Goal: Check status: Check status

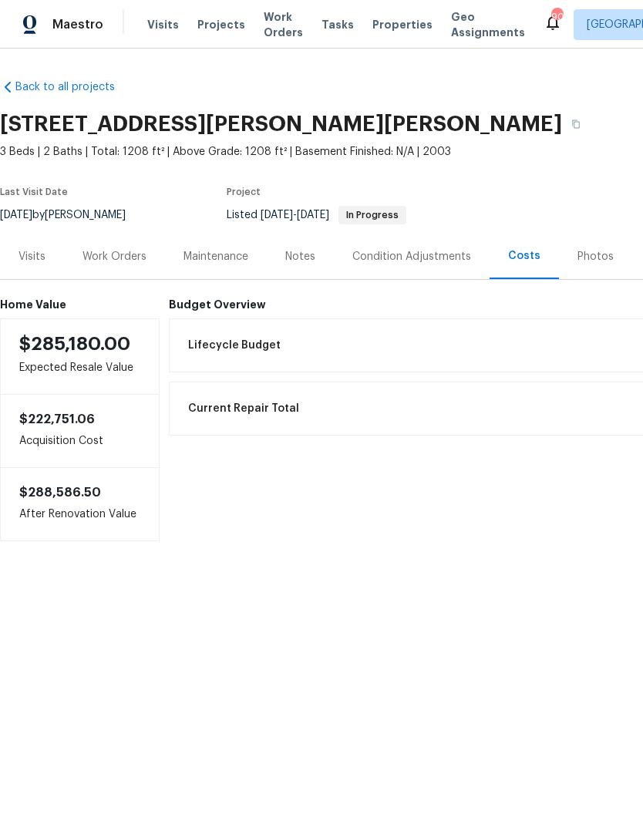
click at [130, 256] on div "Work Orders" at bounding box center [114, 256] width 64 height 15
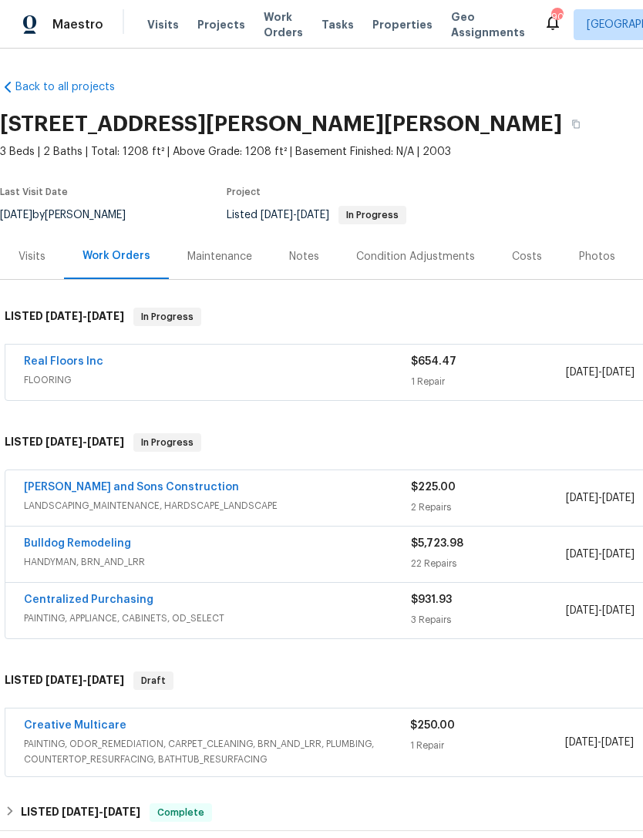
click at [87, 541] on link "Bulldog Remodeling" at bounding box center [77, 543] width 107 height 11
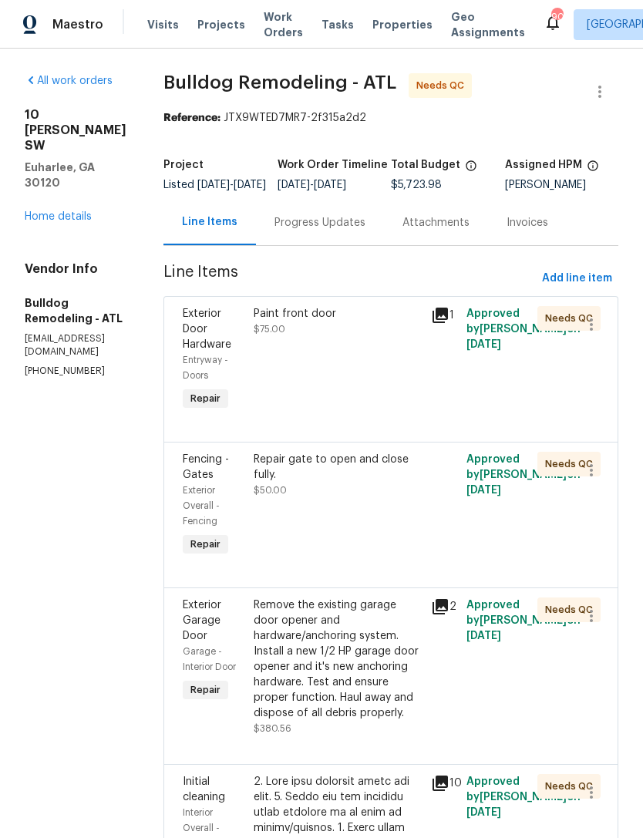
click at [336, 230] on div "Progress Updates" at bounding box center [319, 222] width 91 height 15
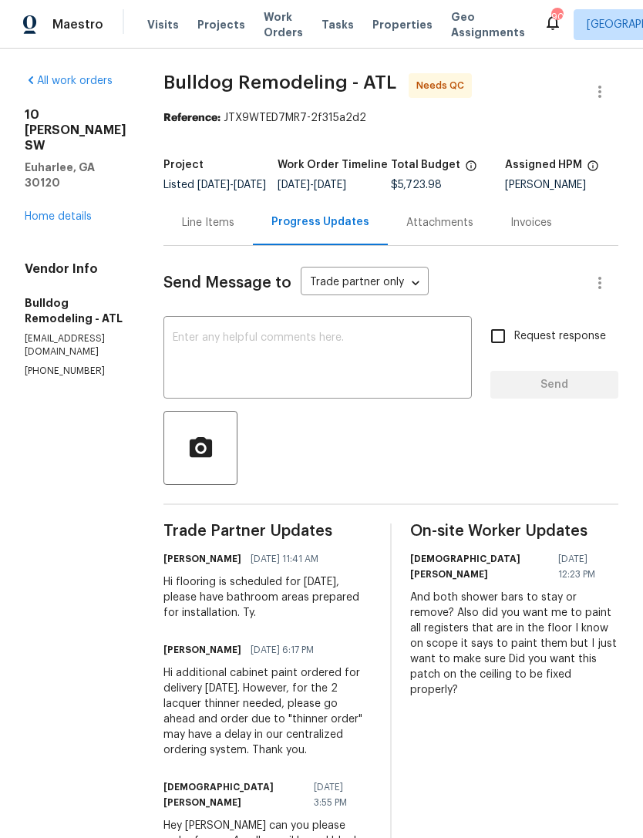
click at [61, 211] on link "Home details" at bounding box center [58, 216] width 67 height 11
